Goal: Find contact information: Find contact information

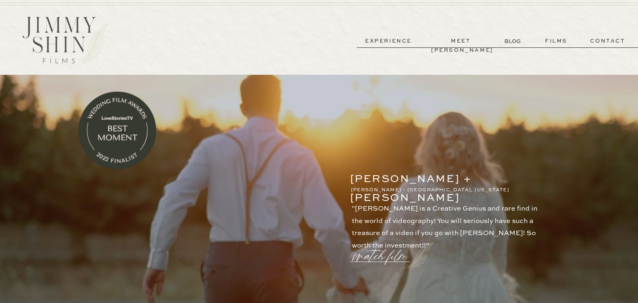
click at [452, 41] on p "meet [PERSON_NAME]" at bounding box center [461, 41] width 60 height 9
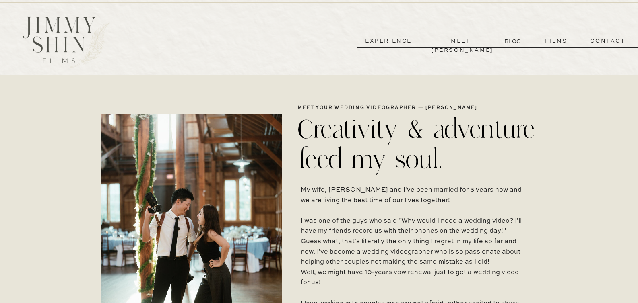
click at [519, 41] on p "BLOG" at bounding box center [513, 41] width 18 height 8
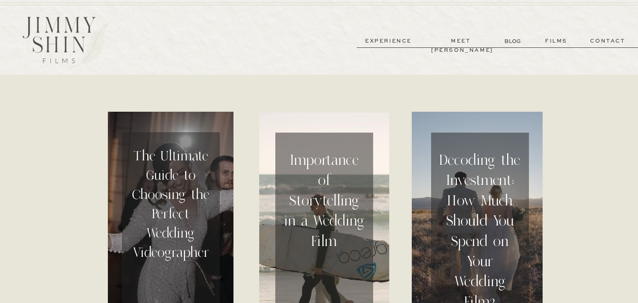
click at [552, 40] on p "films" at bounding box center [555, 41] width 39 height 9
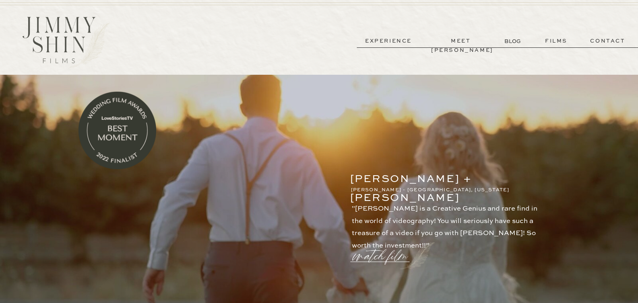
click at [612, 40] on p "contact" at bounding box center [608, 41] width 58 height 9
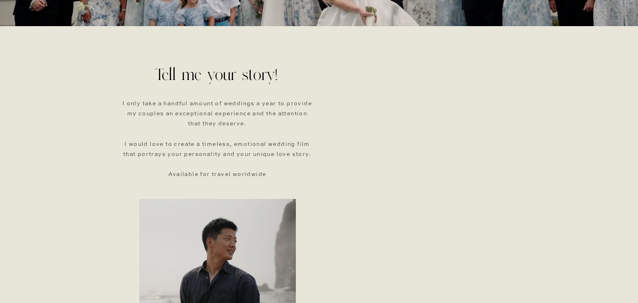
scroll to position [55, 0]
